Goal: Information Seeking & Learning: Learn about a topic

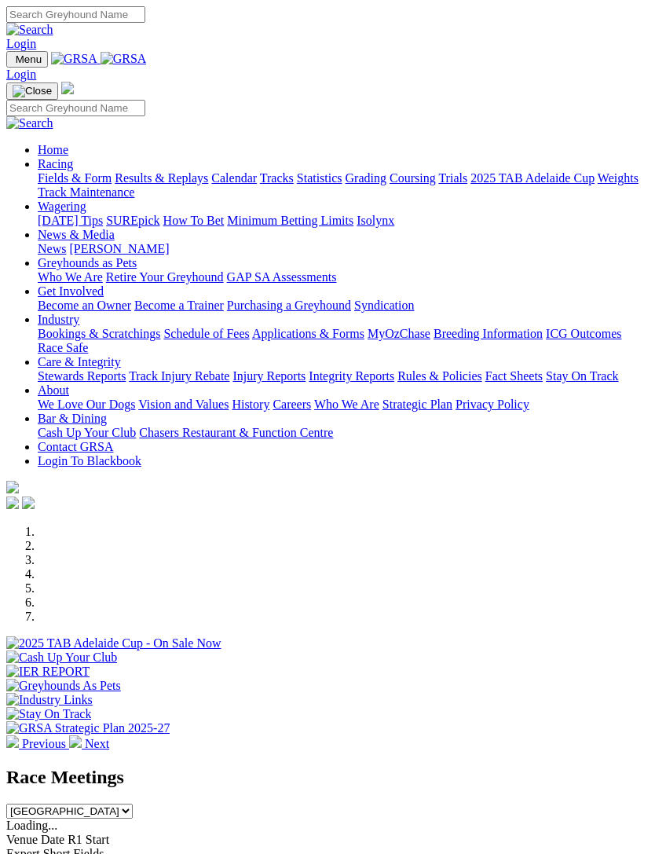
scroll to position [327, 0]
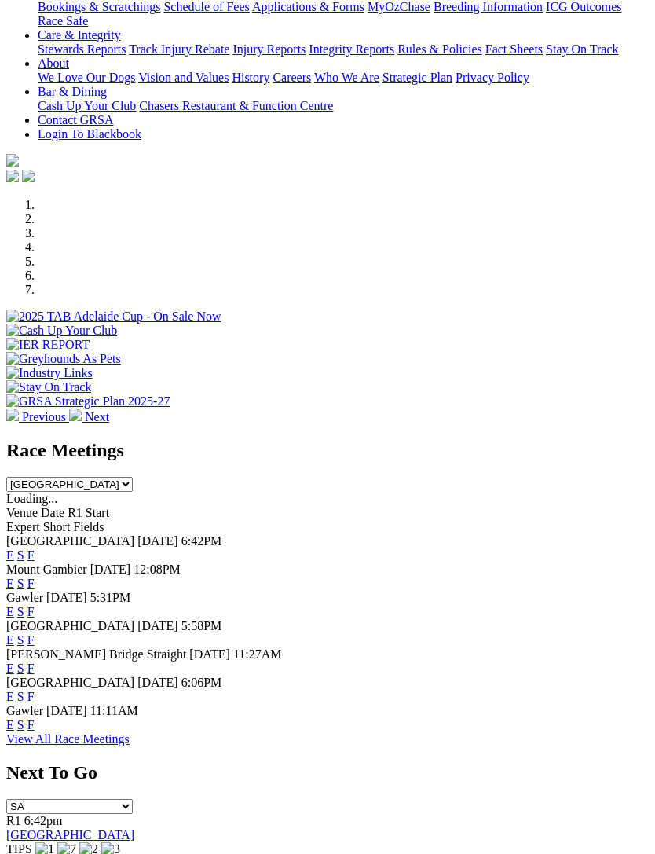
click at [35, 548] on link "F" at bounding box center [30, 554] width 7 height 13
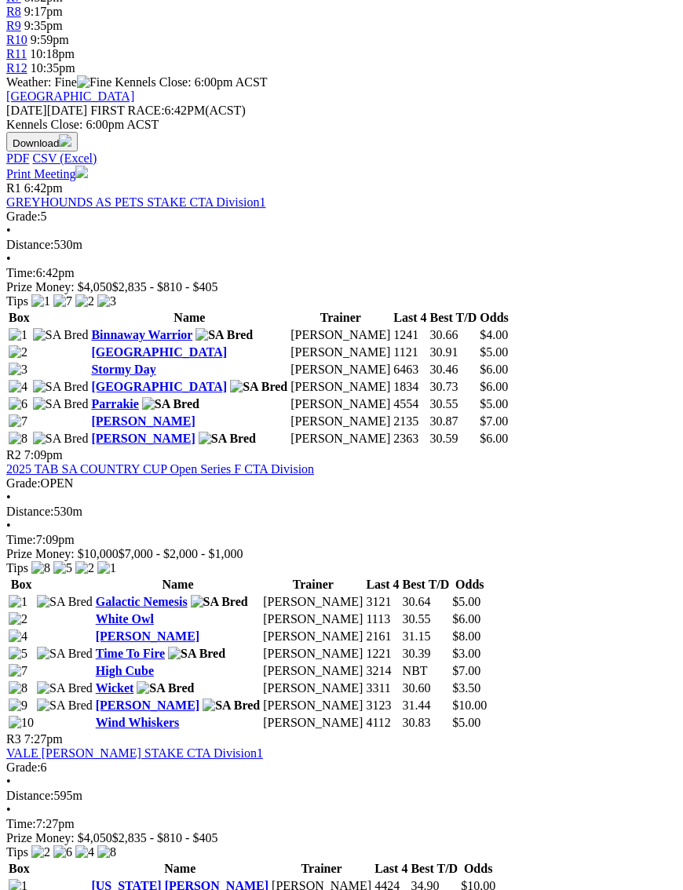
scroll to position [665, 2]
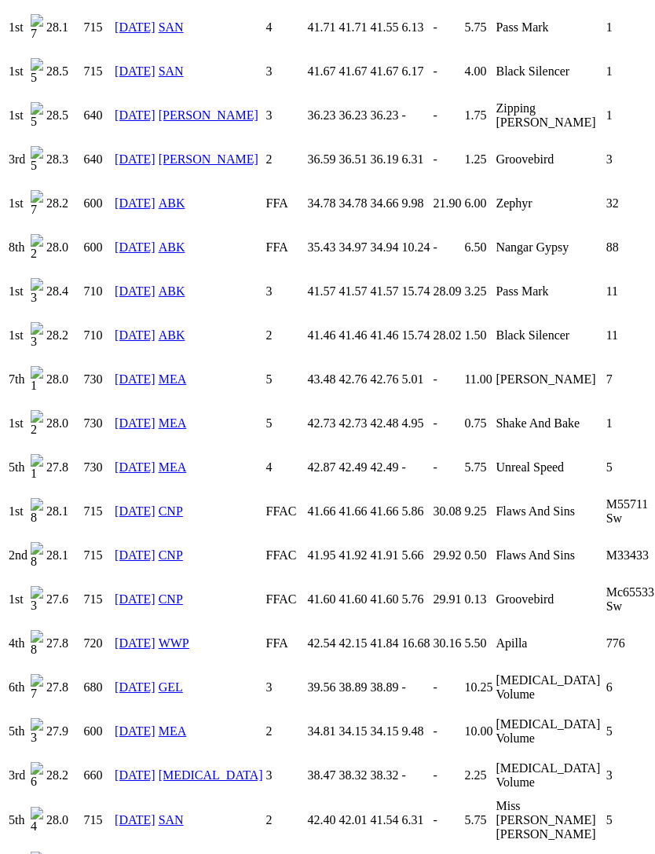
scroll to position [3521, 0]
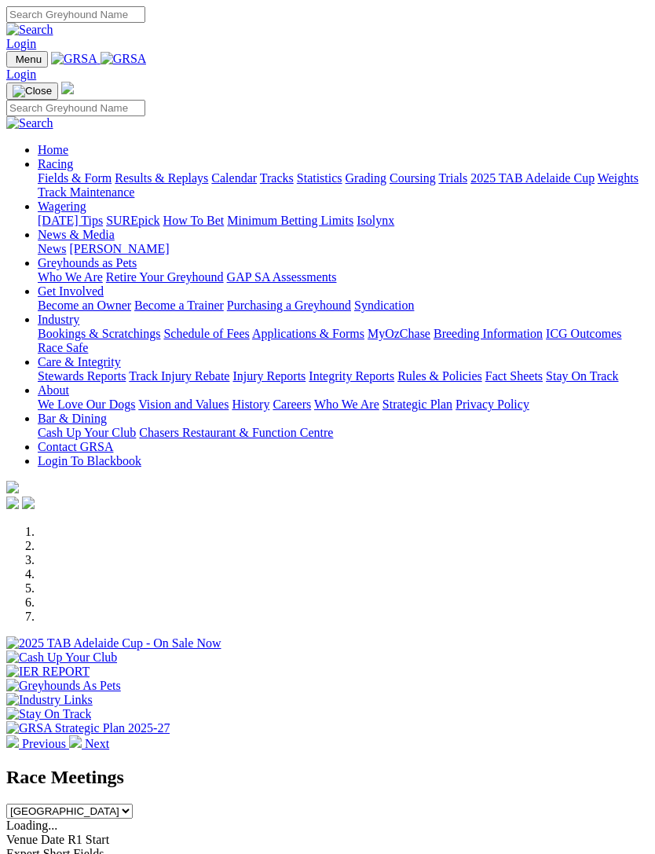
scroll to position [366, 0]
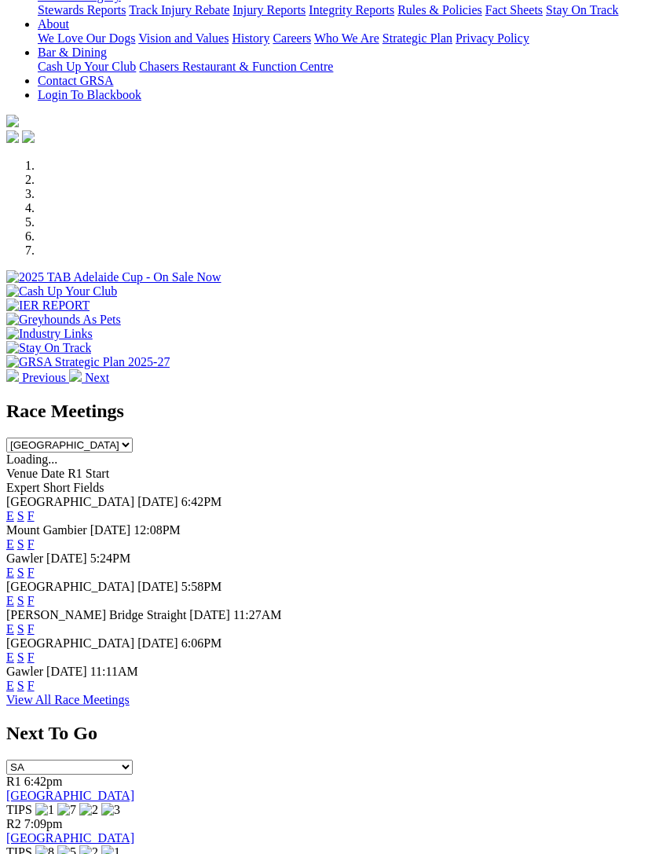
click at [35, 509] on link "F" at bounding box center [30, 515] width 7 height 13
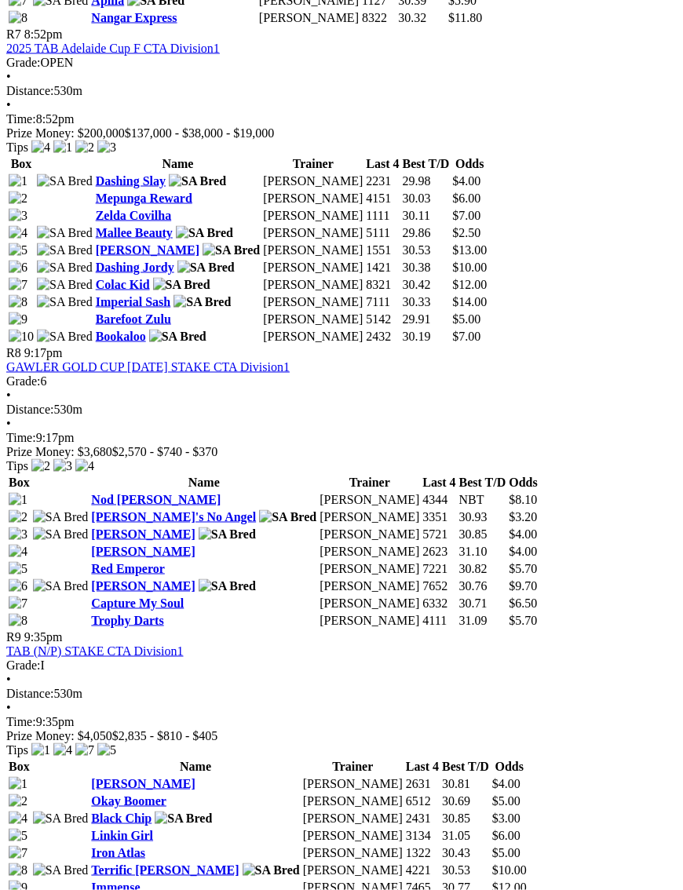
scroll to position [2544, 0]
